Goal: Browse casually

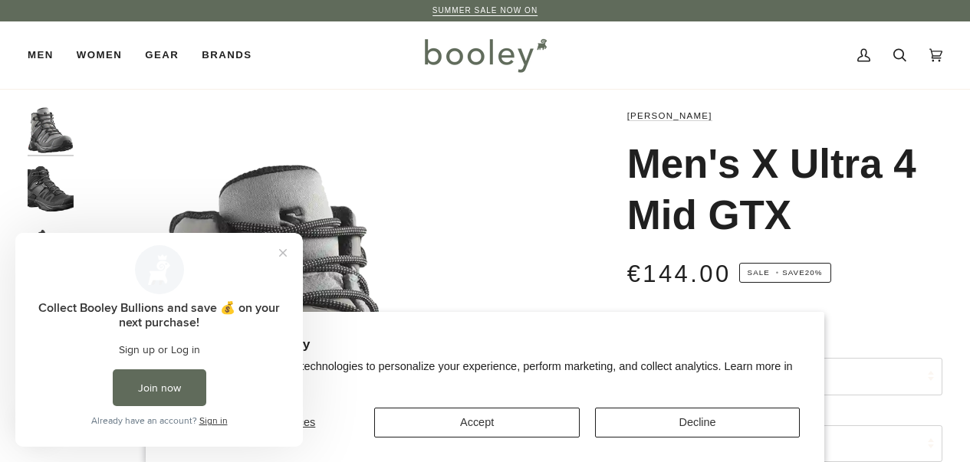
click at [477, 429] on button "Accept" at bounding box center [476, 423] width 205 height 30
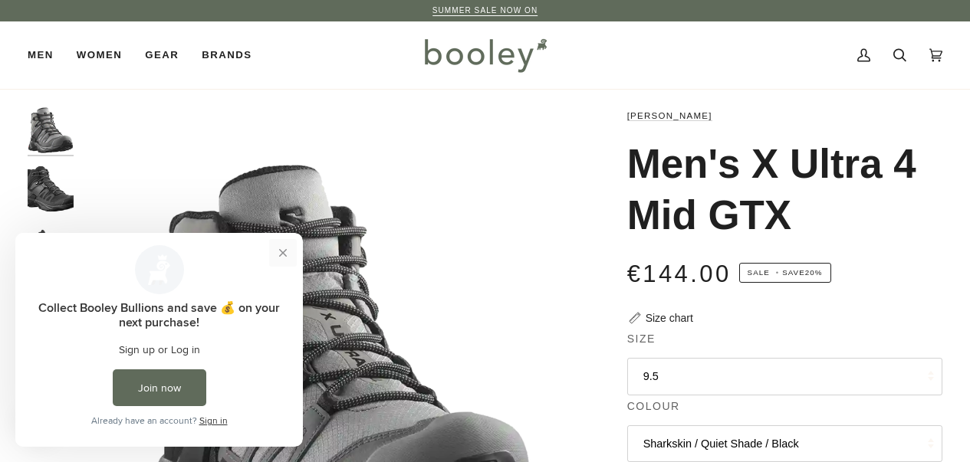
click at [285, 254] on button "Close prompt" at bounding box center [283, 253] width 28 height 28
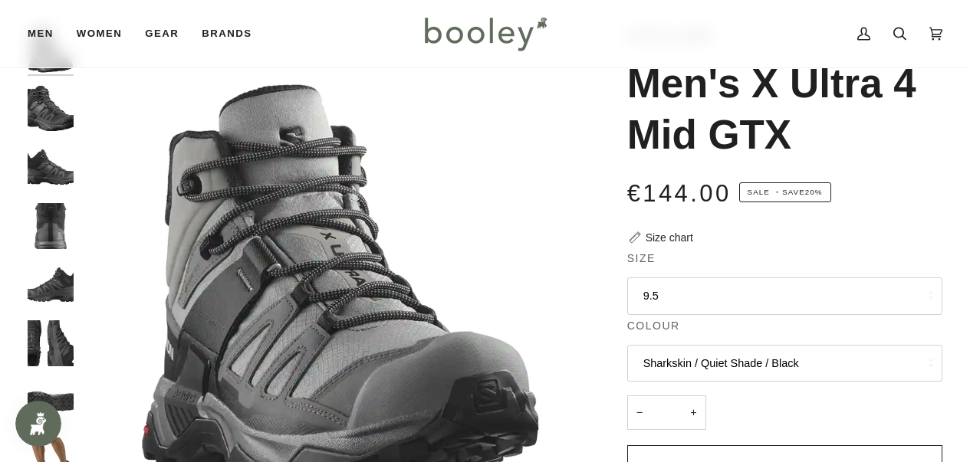
scroll to position [77, 0]
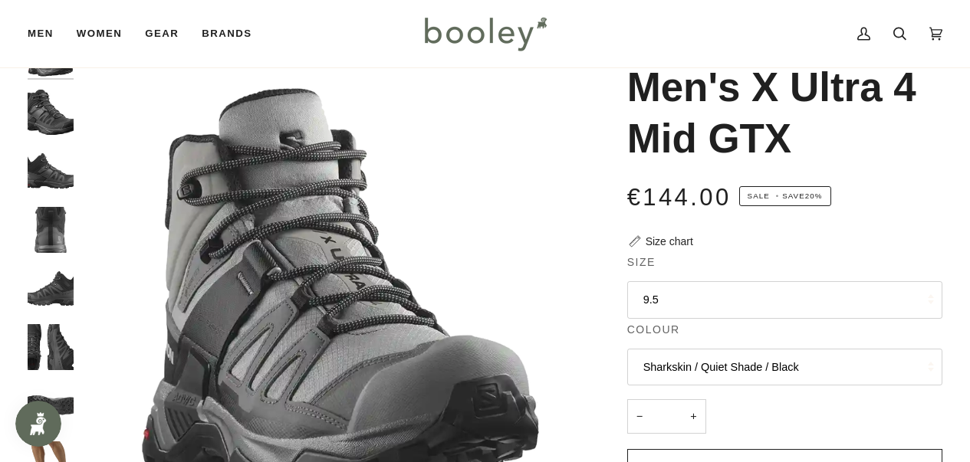
click at [63, 119] on img "Salomon Men's X Ultra 4 Mid GTX Black / Magnet / Pearl Blue - Booley Galway" at bounding box center [51, 112] width 46 height 46
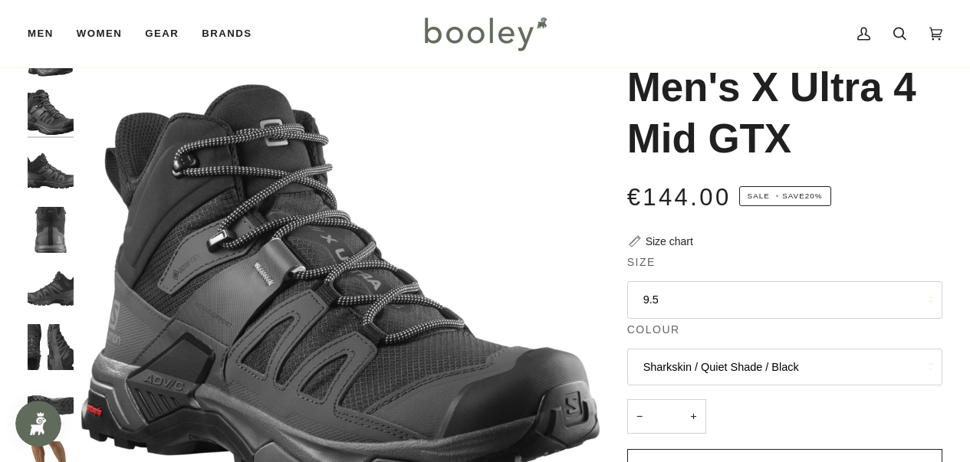
click at [44, 176] on img "Salomon Men's X Ultra 4 Mid GTX Black / Magnet / Pearl Blue - Booley Galway" at bounding box center [51, 171] width 46 height 46
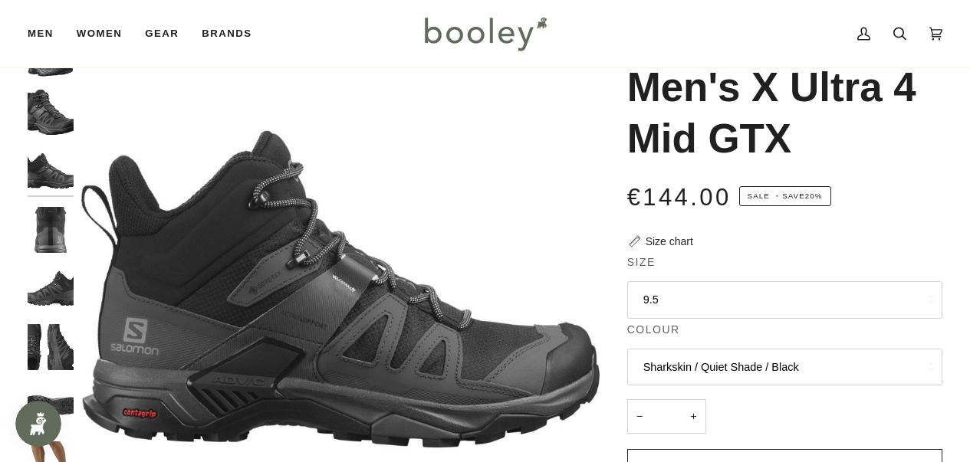
click at [50, 234] on img "Salomon Men's X Ultra 4 Mid GTX Black / Magnet / Pearl Blue - Booley Galway" at bounding box center [51, 230] width 46 height 46
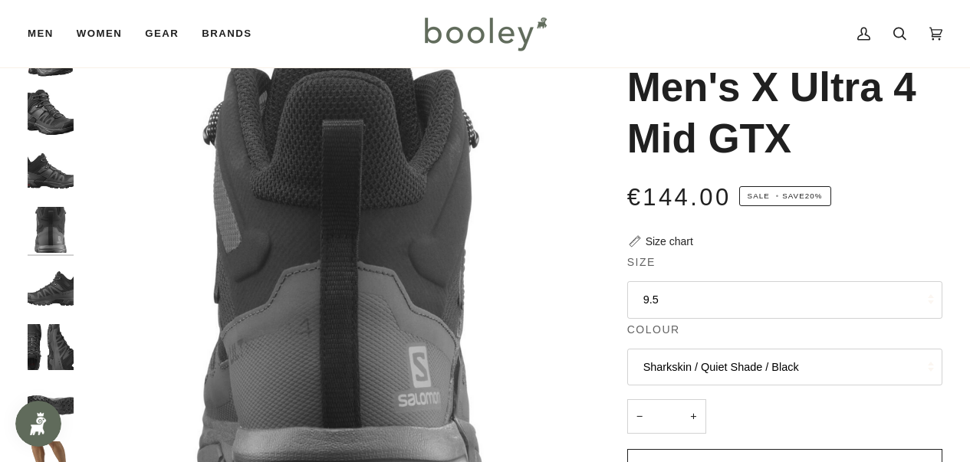
click at [54, 283] on img "Salomon Men's X Ultra 4 Mid GTX Black / Magnet / Pearl Blue - Booley Galway" at bounding box center [51, 288] width 46 height 46
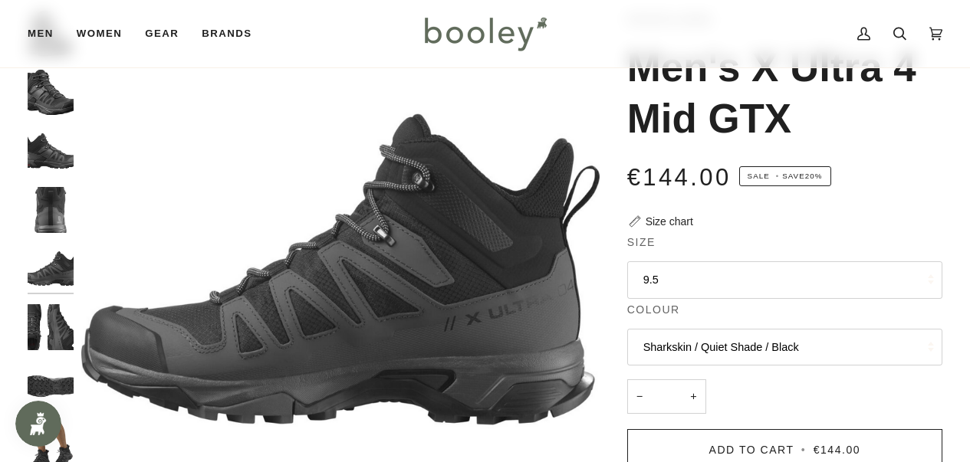
scroll to position [101, 0]
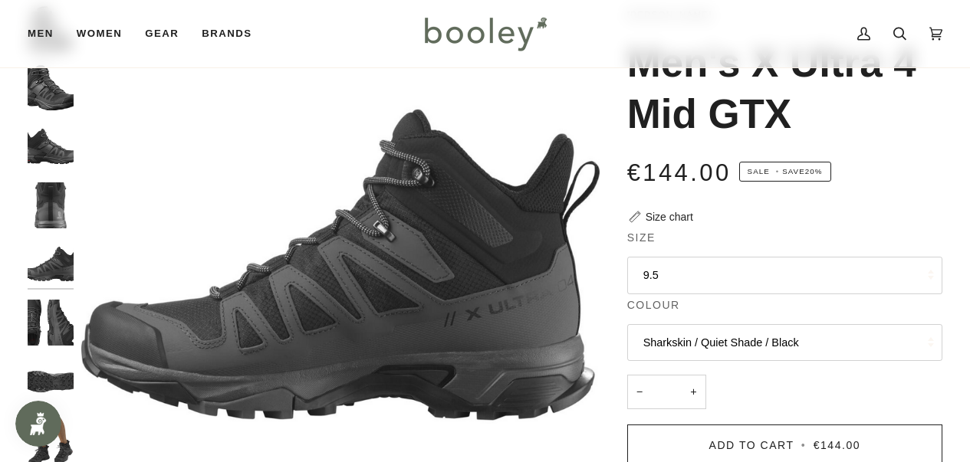
click at [54, 326] on img "Salomon Men's X Ultra 4 Mid GTX Black / Magnet / Pearl Blue - Booley Galway" at bounding box center [51, 323] width 46 height 46
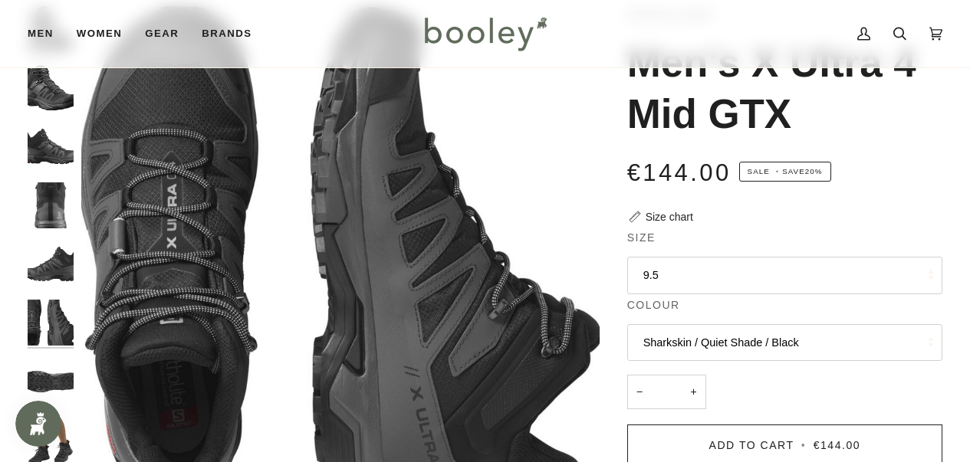
click at [54, 365] on img "Salomon Men's X Ultra 4 Mid GTX Black / Magnet / Pearl Blue - Booley Galway" at bounding box center [51, 382] width 46 height 46
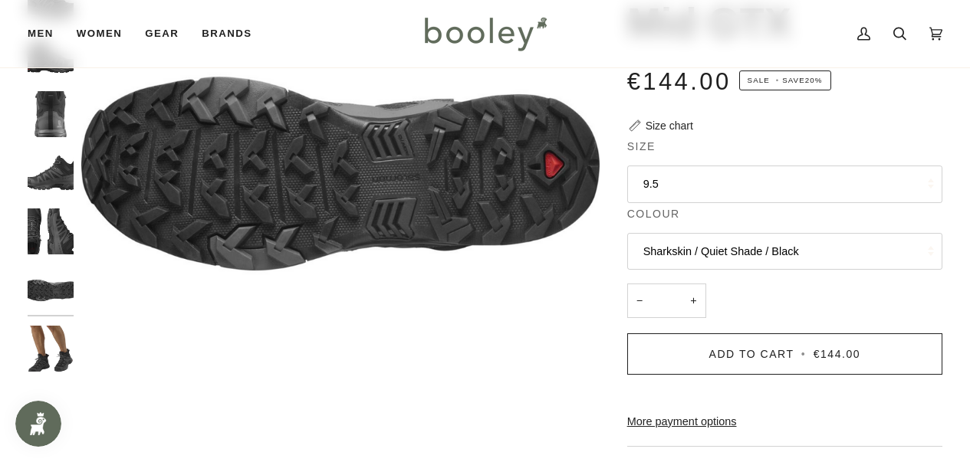
scroll to position [192, 0]
click at [50, 345] on img "Salomon Men's X Ultra 4 Mid GTX Black / Magnet / Pearl Blue - Booley Galway" at bounding box center [51, 349] width 46 height 46
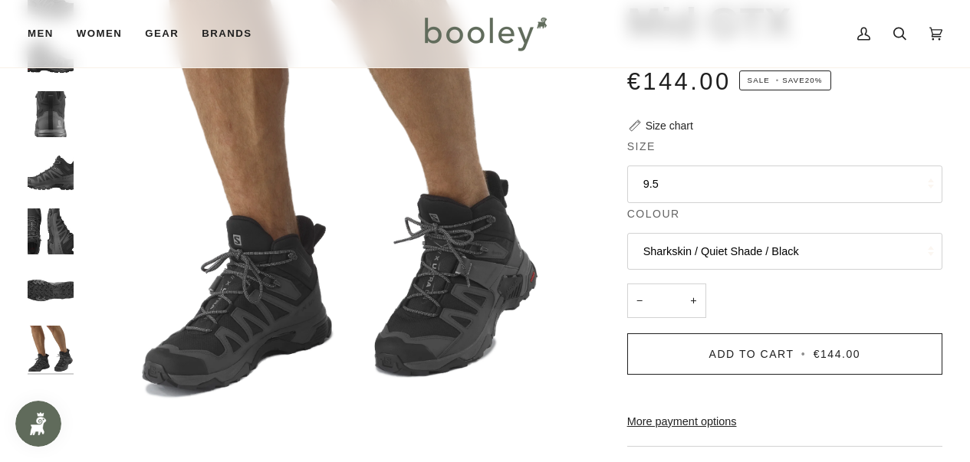
click at [48, 289] on img "Salomon Men's X Ultra 4 Mid GTX Black / Magnet / Pearl Blue - Booley Galway" at bounding box center [51, 290] width 46 height 46
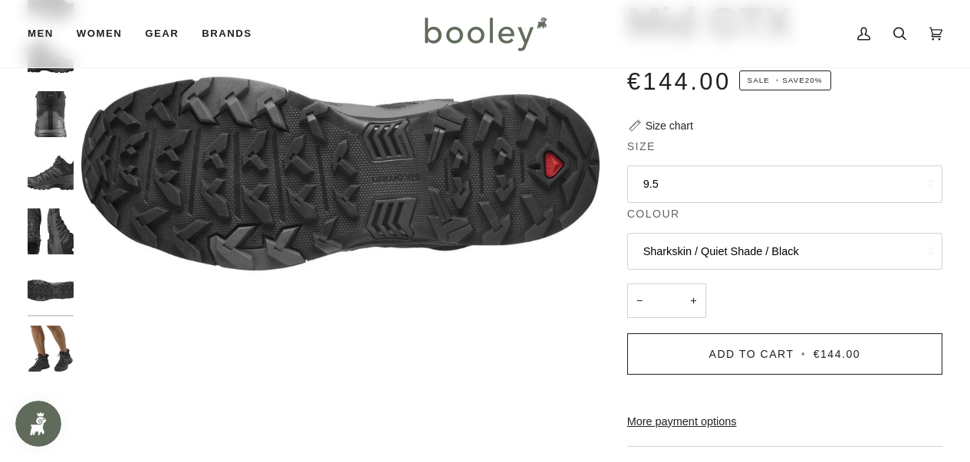
click at [47, 238] on img "Salomon Men's X Ultra 4 Mid GTX Black / Magnet / Pearl Blue - Booley Galway" at bounding box center [51, 231] width 46 height 46
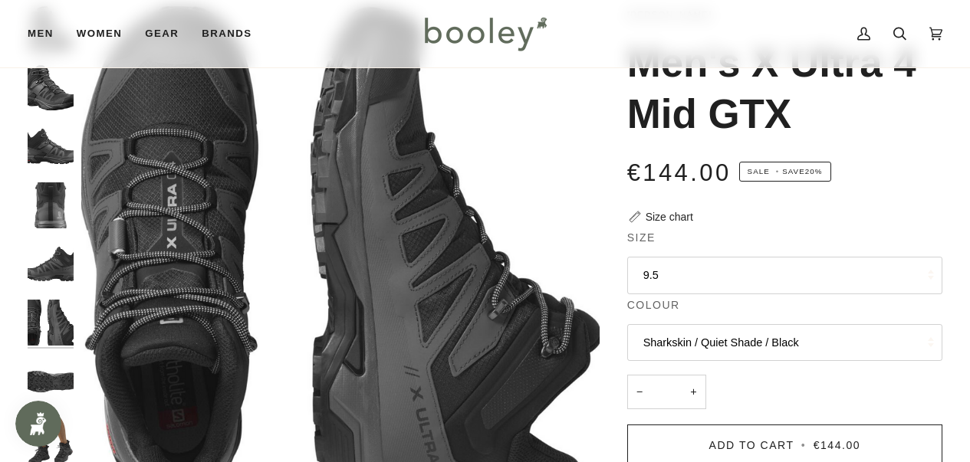
scroll to position [92, 0]
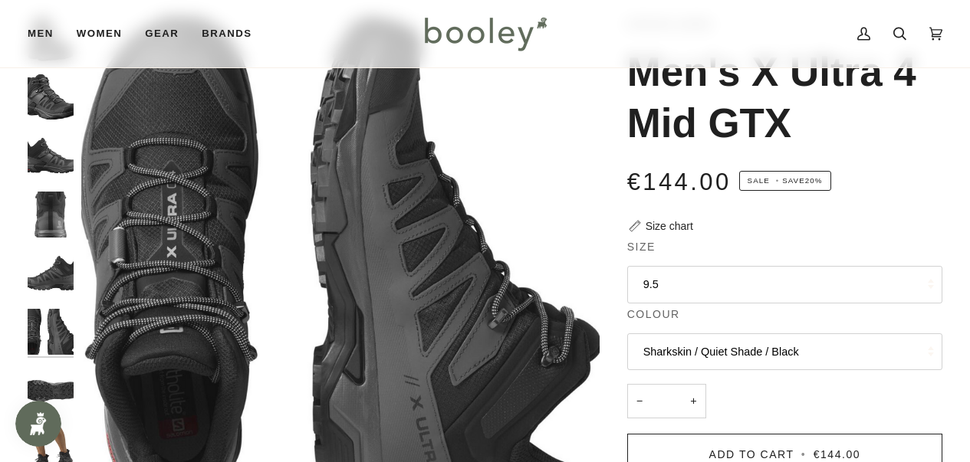
click at [46, 193] on img "Salomon Men's X Ultra 4 Mid GTX Black / Magnet / Pearl Blue - Booley Galway" at bounding box center [51, 215] width 46 height 46
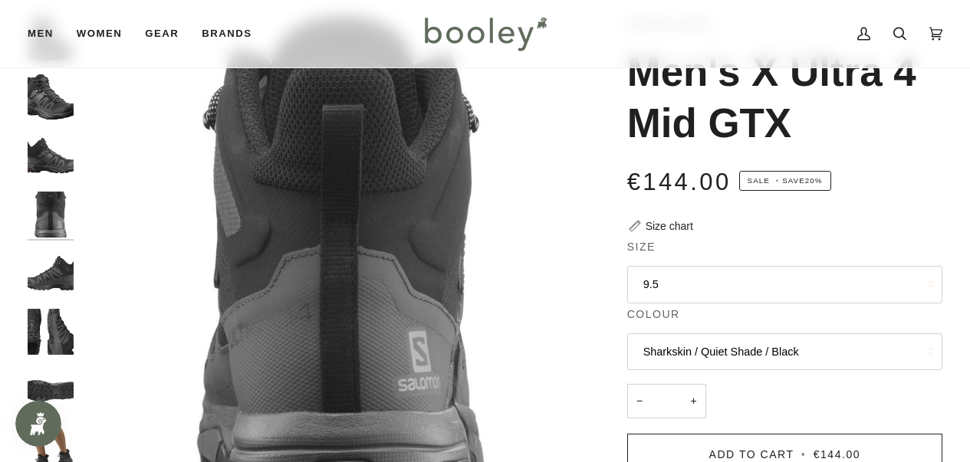
click at [49, 162] on img "Salomon Men's X Ultra 4 Mid GTX Black / Magnet / Pearl Blue - Booley Galway" at bounding box center [51, 156] width 46 height 46
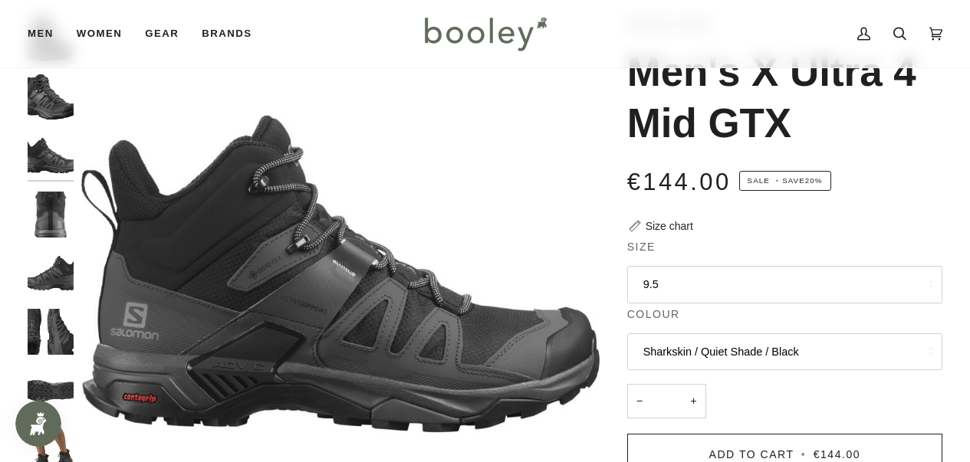
click at [47, 97] on img "Salomon Men's X Ultra 4 Mid GTX Black / Magnet / Pearl Blue - Booley Galway" at bounding box center [51, 97] width 46 height 46
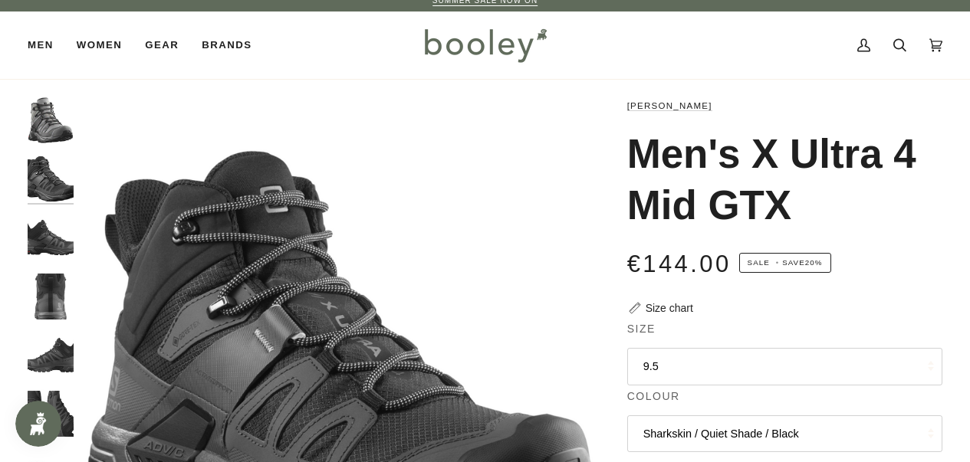
scroll to position [8, 0]
